Goal: Task Accomplishment & Management: Manage account settings

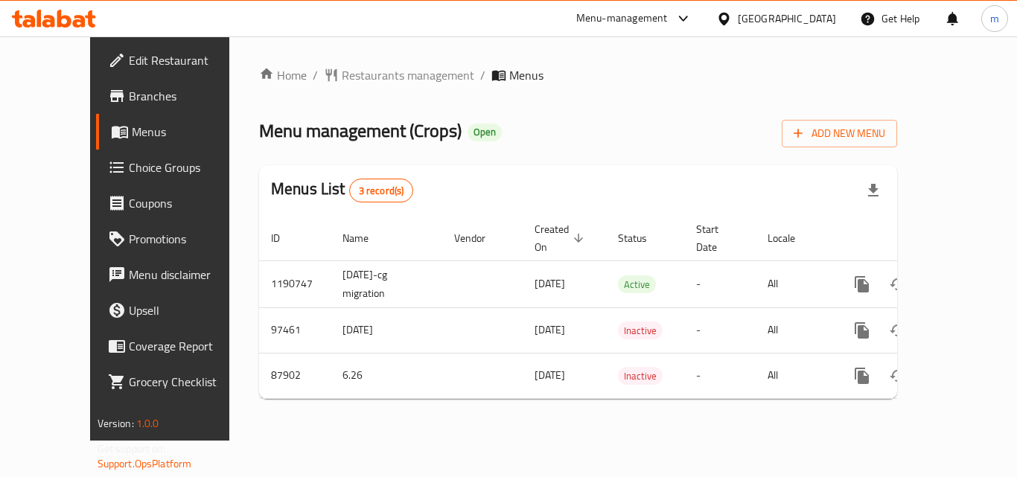
click at [77, 12] on icon at bounding box center [54, 19] width 84 height 18
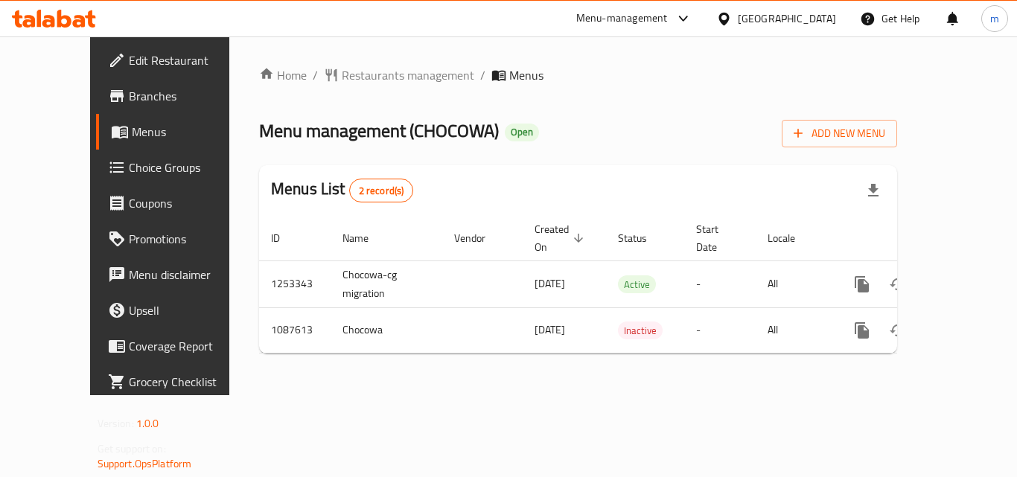
click at [77, 11] on icon at bounding box center [54, 19] width 84 height 18
click at [79, 37] on ul "Edit Restaurant Branches Menus Choice Groups Coupons Promotions Menu disclaimer…" at bounding box center [169, 220] width 181 height 369
click at [54, 22] on icon at bounding box center [48, 21] width 13 height 13
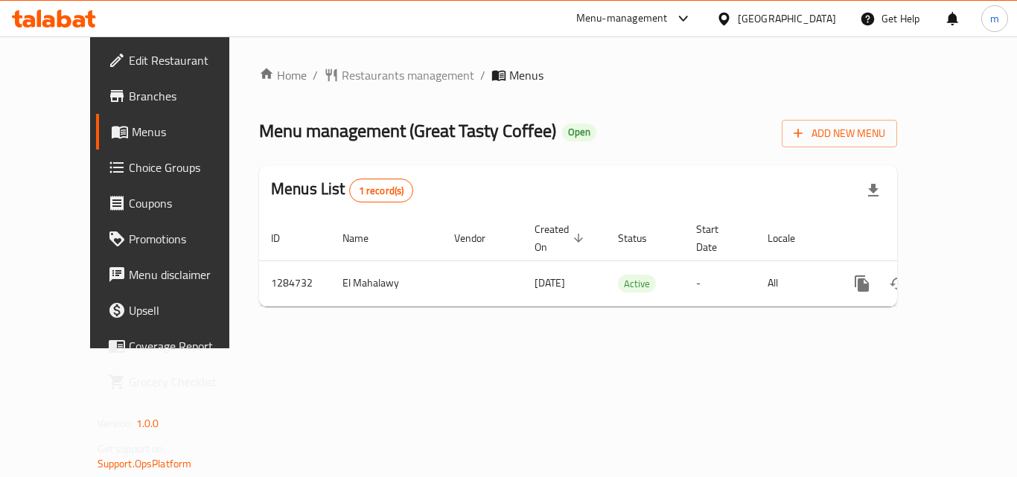
click at [54, 13] on icon at bounding box center [54, 19] width 84 height 18
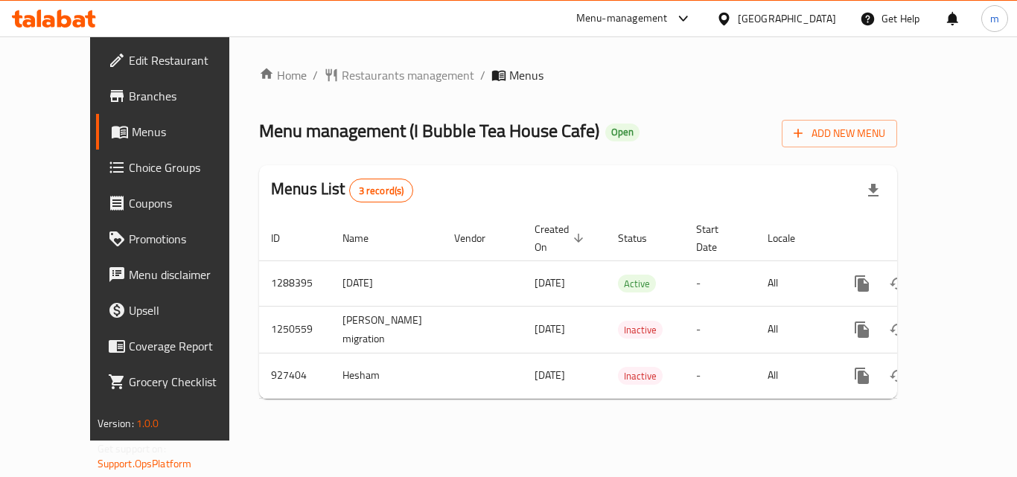
click at [29, 15] on icon at bounding box center [54, 19] width 84 height 18
